Goal: Complete application form

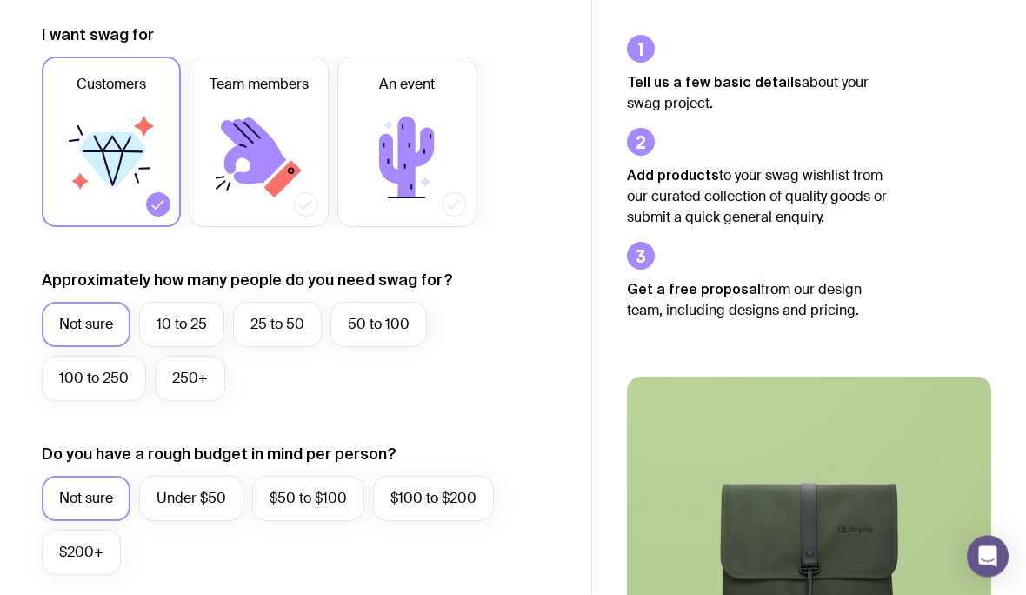
scroll to position [243, 0]
click at [201, 493] on label "Under $50" at bounding box center [191, 497] width 104 height 45
click at [0, 0] on input "Under $50" at bounding box center [0, 0] width 0 height 0
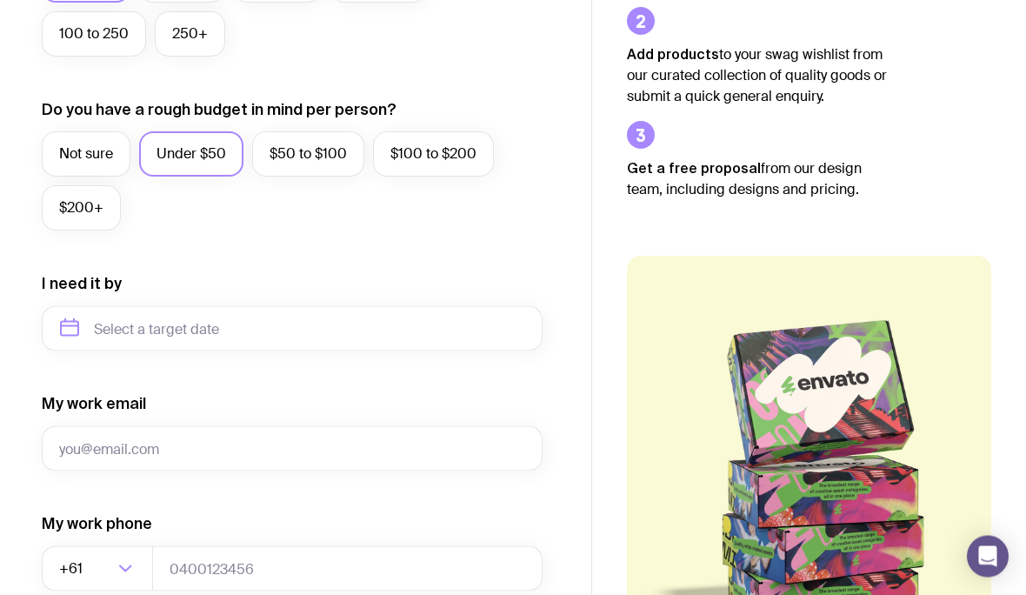
scroll to position [599, 0]
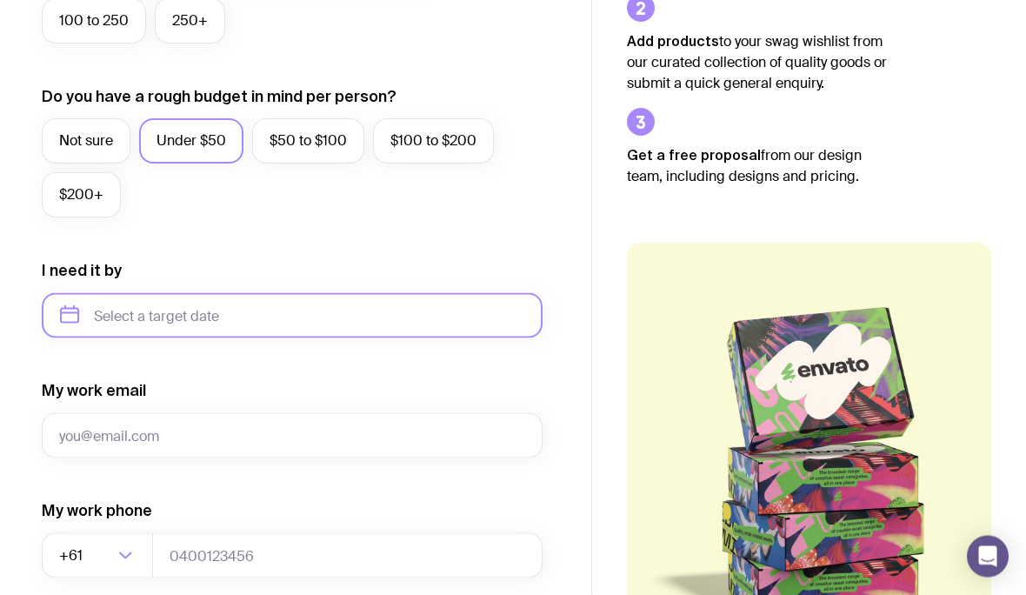
click at [314, 315] on input "text" at bounding box center [292, 315] width 501 height 45
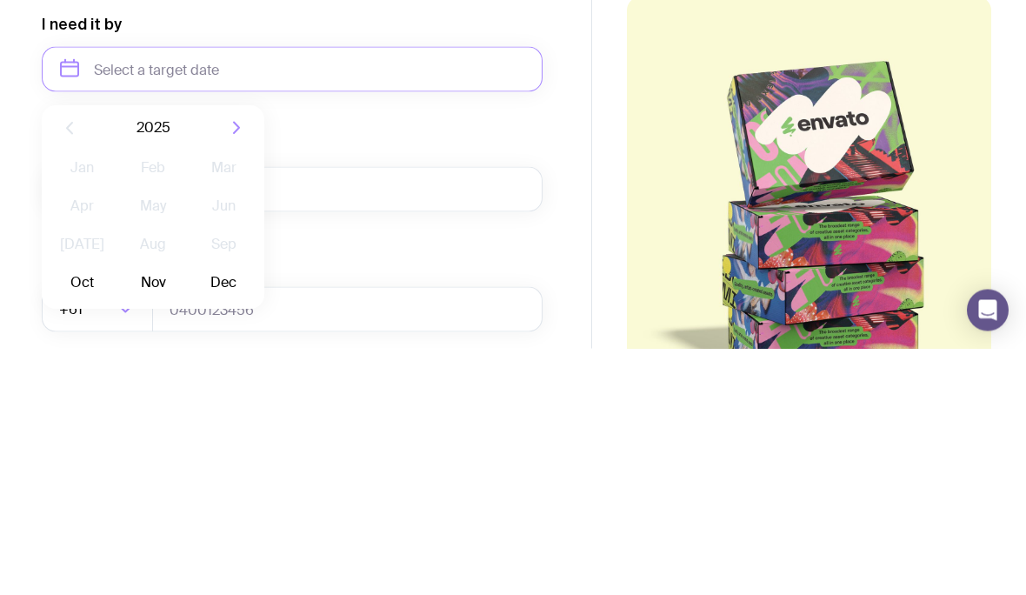
scroll to position [807, 0]
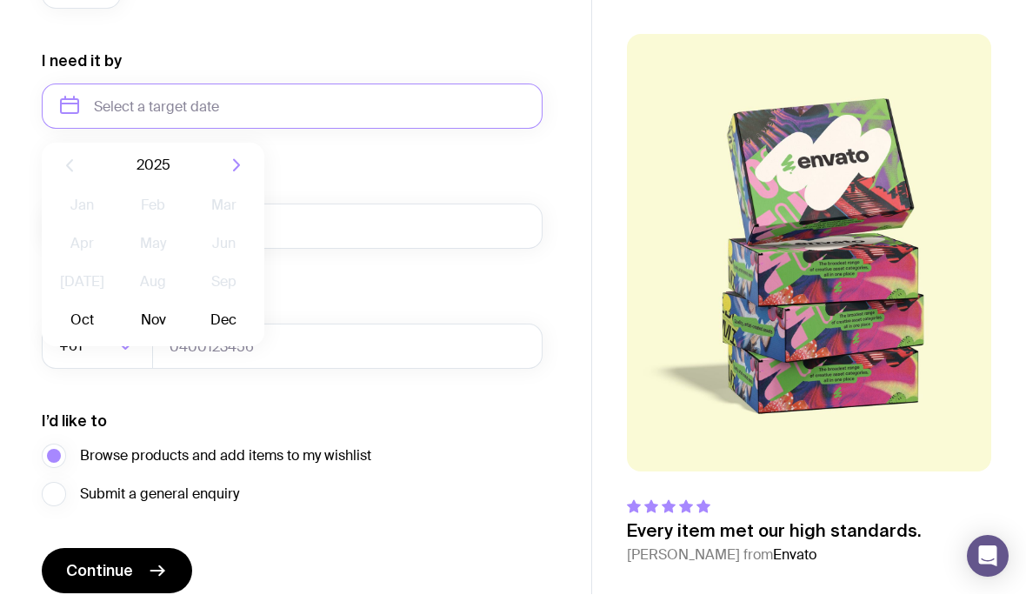
click at [86, 322] on button "Oct" at bounding box center [81, 320] width 63 height 35
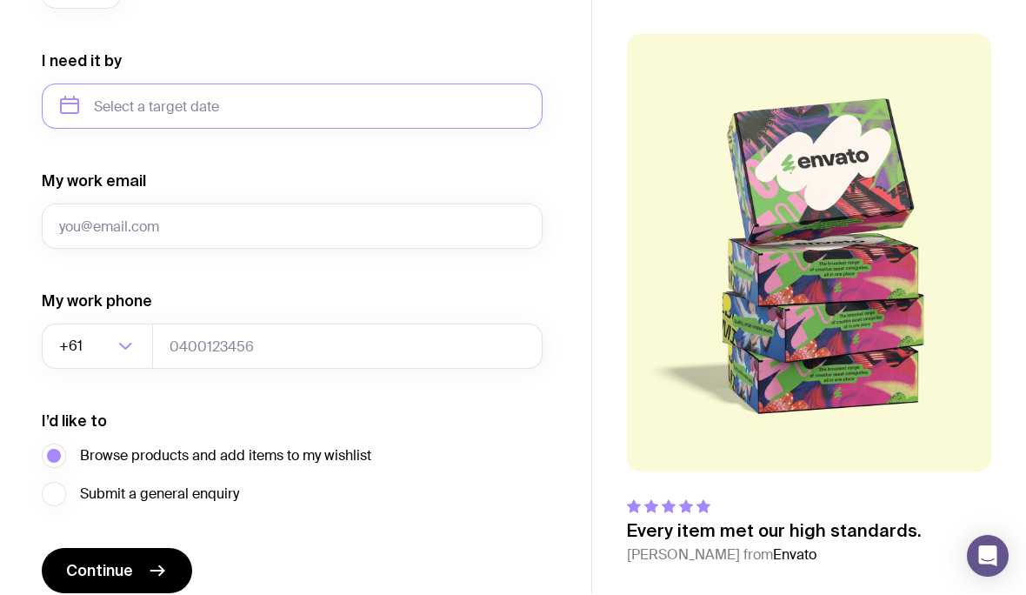
type input "[DATE]"
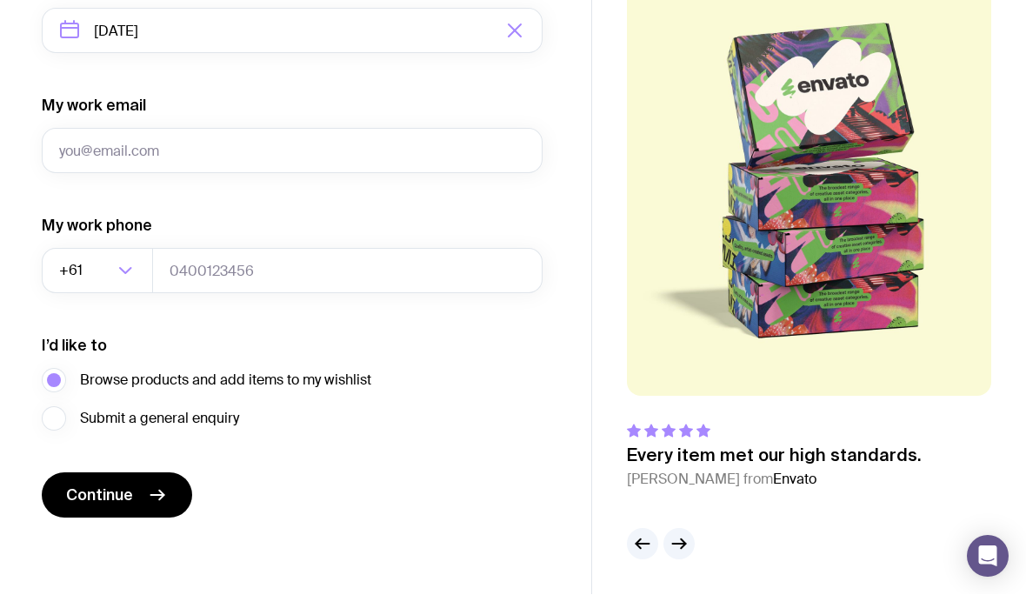
click at [163, 499] on icon "submit" at bounding box center [157, 495] width 21 height 21
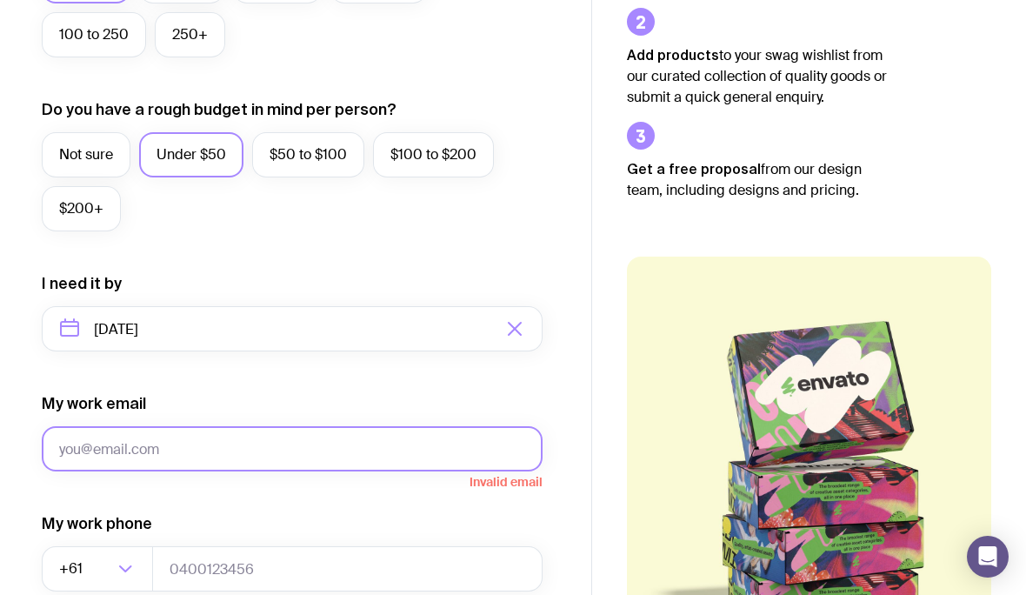
scroll to position [0, 0]
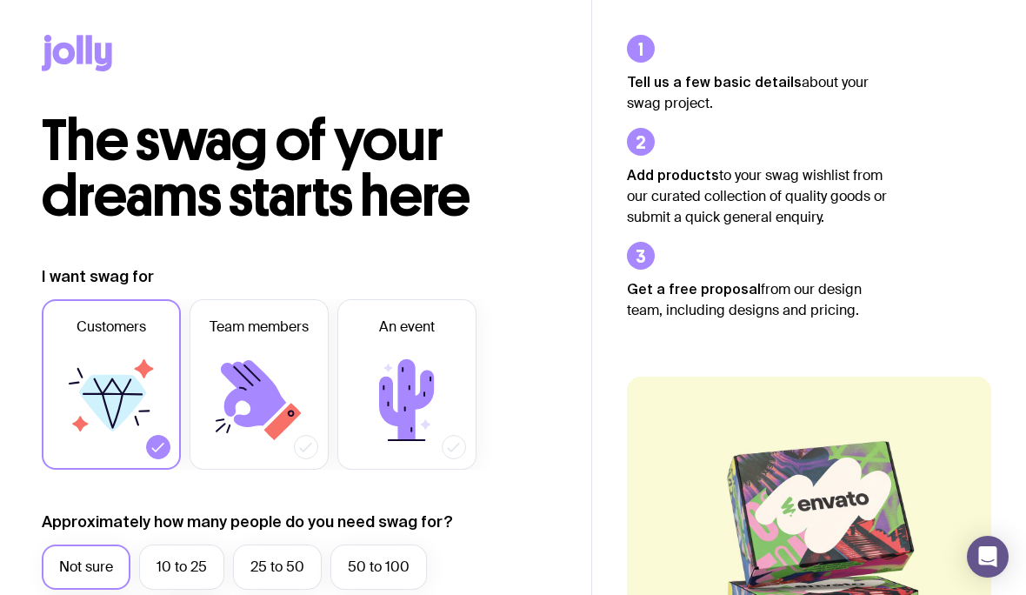
click at [448, 388] on icon at bounding box center [407, 400] width 104 height 104
click at [0, 0] on input "An event" at bounding box center [0, 0] width 0 height 0
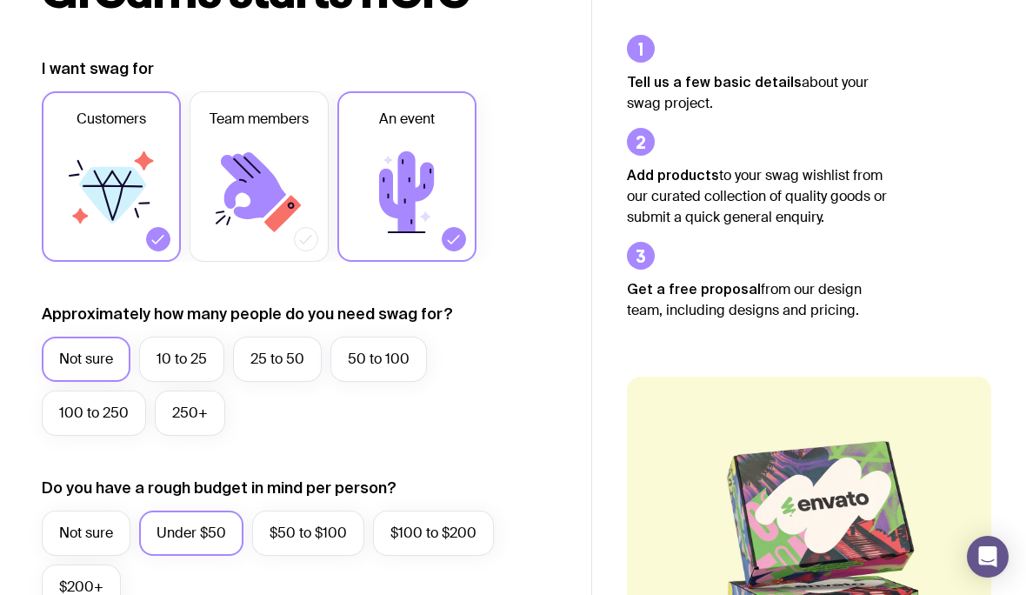
scroll to position [177, 0]
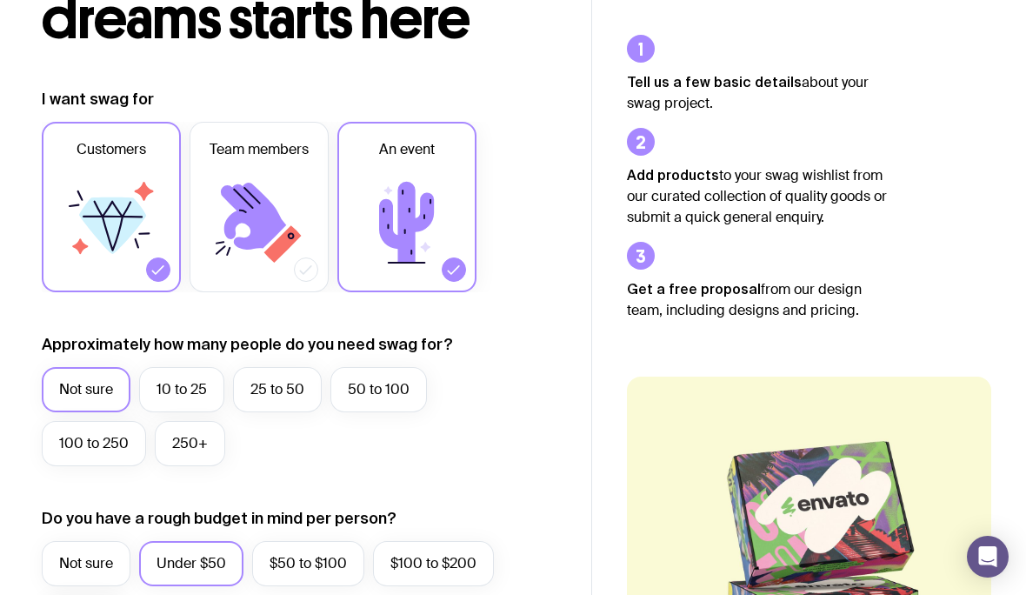
click at [300, 243] on icon at bounding box center [259, 222] width 104 height 104
click at [0, 0] on input "Team members" at bounding box center [0, 0] width 0 height 0
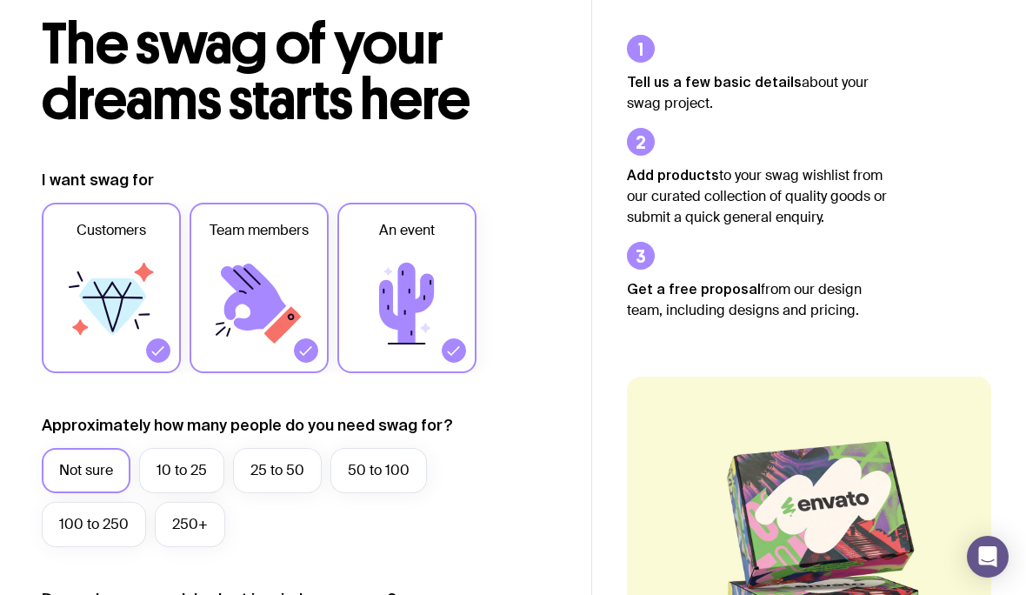
scroll to position [0, 0]
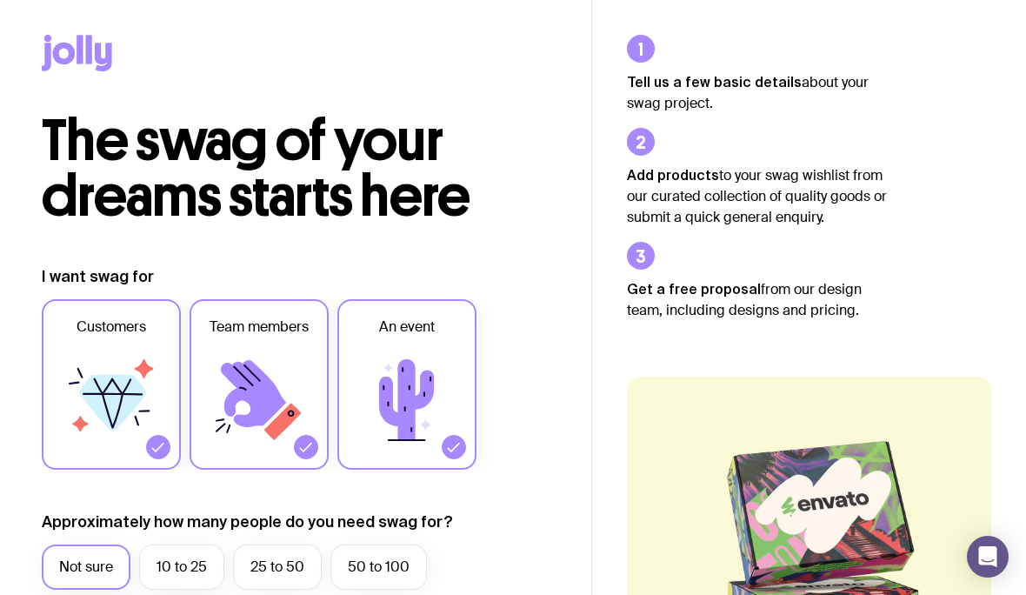
click at [303, 398] on icon at bounding box center [259, 400] width 104 height 104
click at [0, 0] on input "Team members" at bounding box center [0, 0] width 0 height 0
click at [443, 411] on icon at bounding box center [407, 400] width 104 height 104
click at [0, 0] on input "An event" at bounding box center [0, 0] width 0 height 0
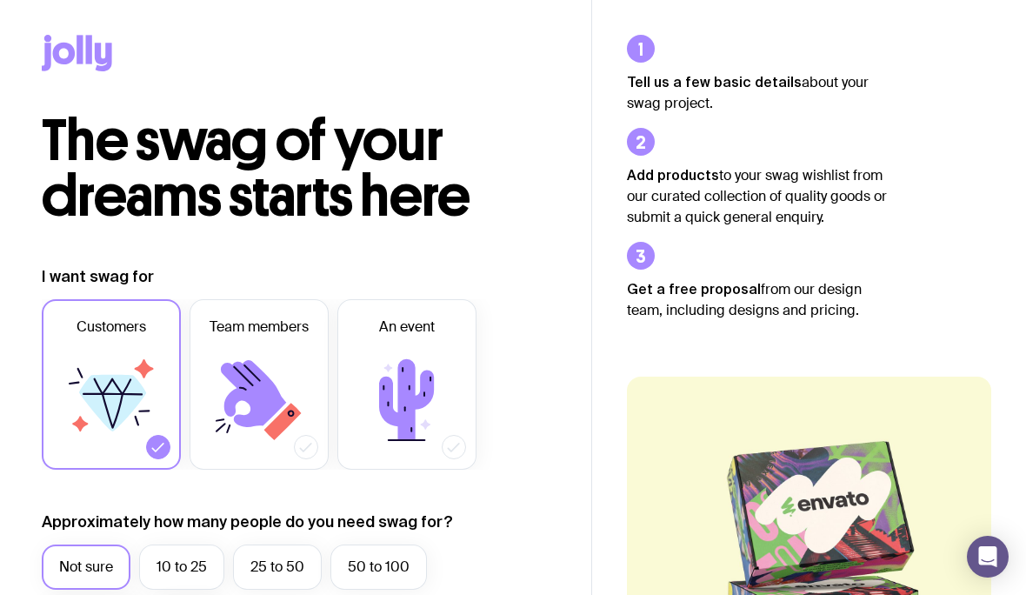
click at [70, 458] on label "Customers" at bounding box center [111, 384] width 139 height 170
click at [0, 0] on input "Customers" at bounding box center [0, 0] width 0 height 0
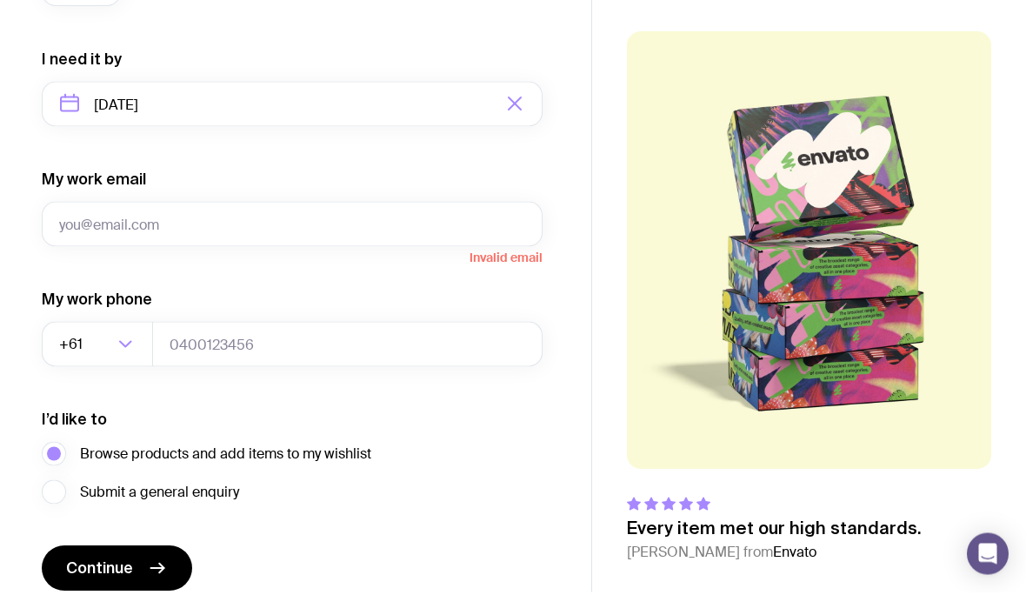
scroll to position [807, 0]
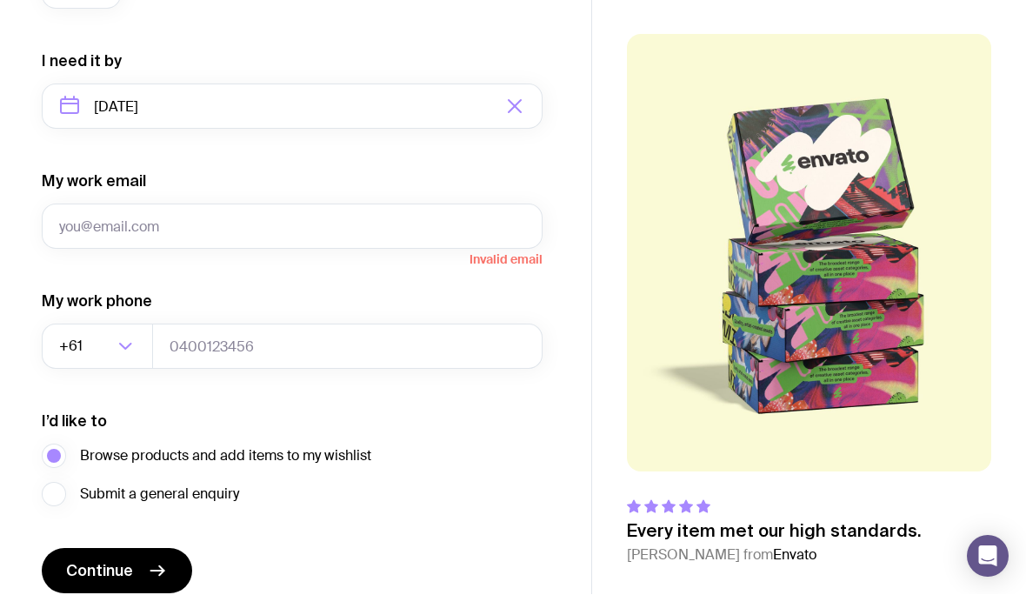
click at [153, 577] on icon "submit" at bounding box center [157, 571] width 21 height 21
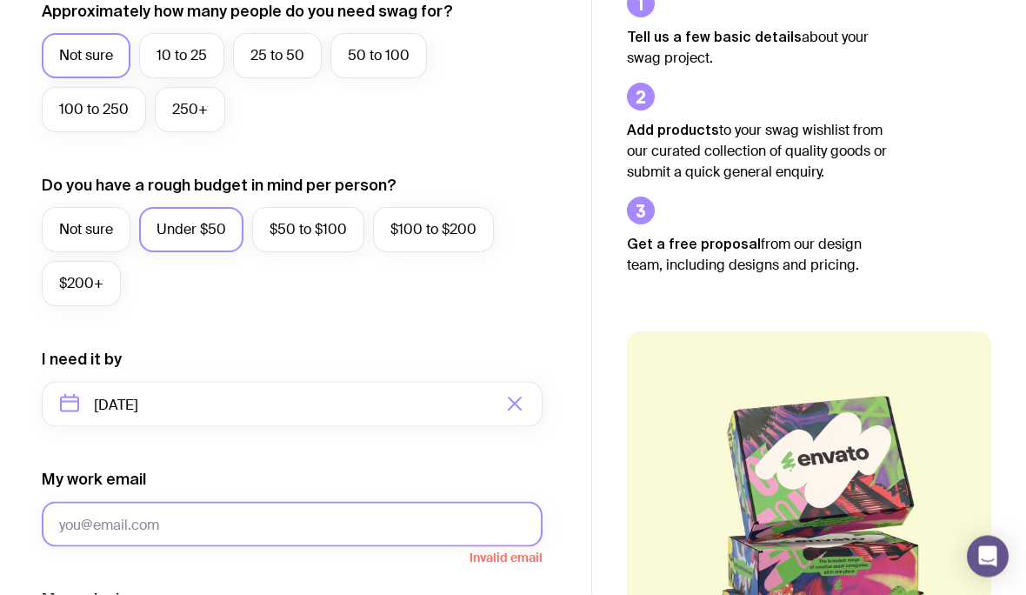
scroll to position [0, 0]
